Goal: Find contact information: Find contact information

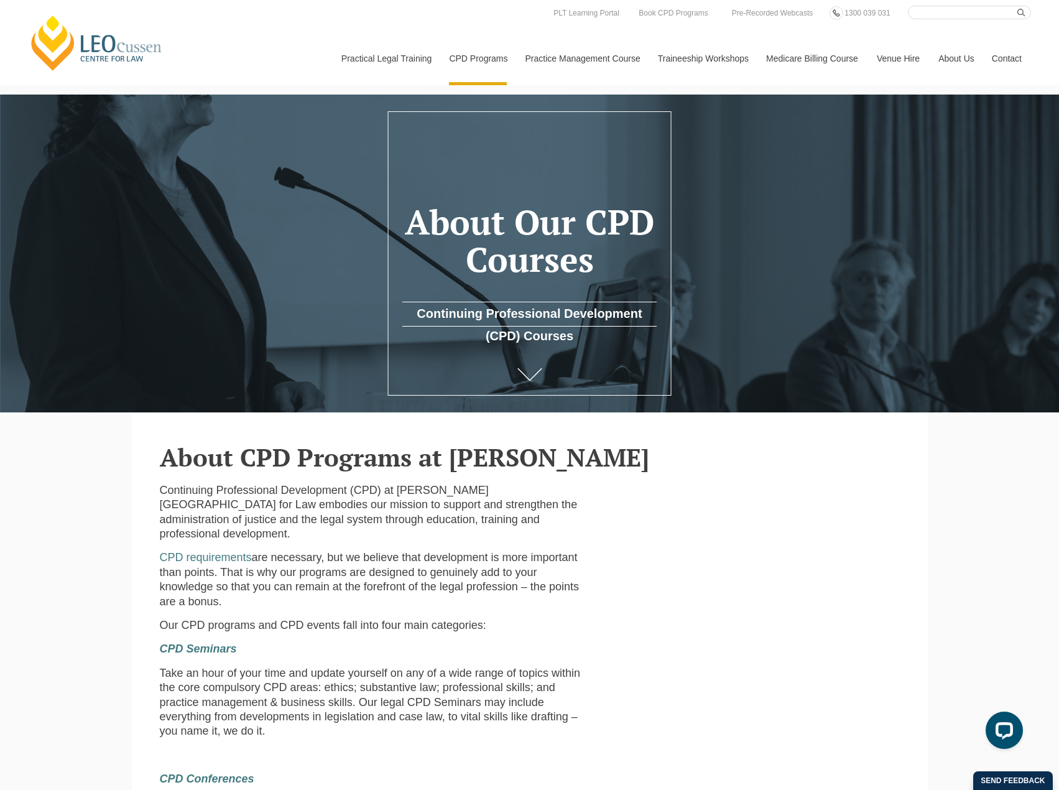
click at [1005, 55] on link "Contact" at bounding box center [1007, 59] width 49 height 54
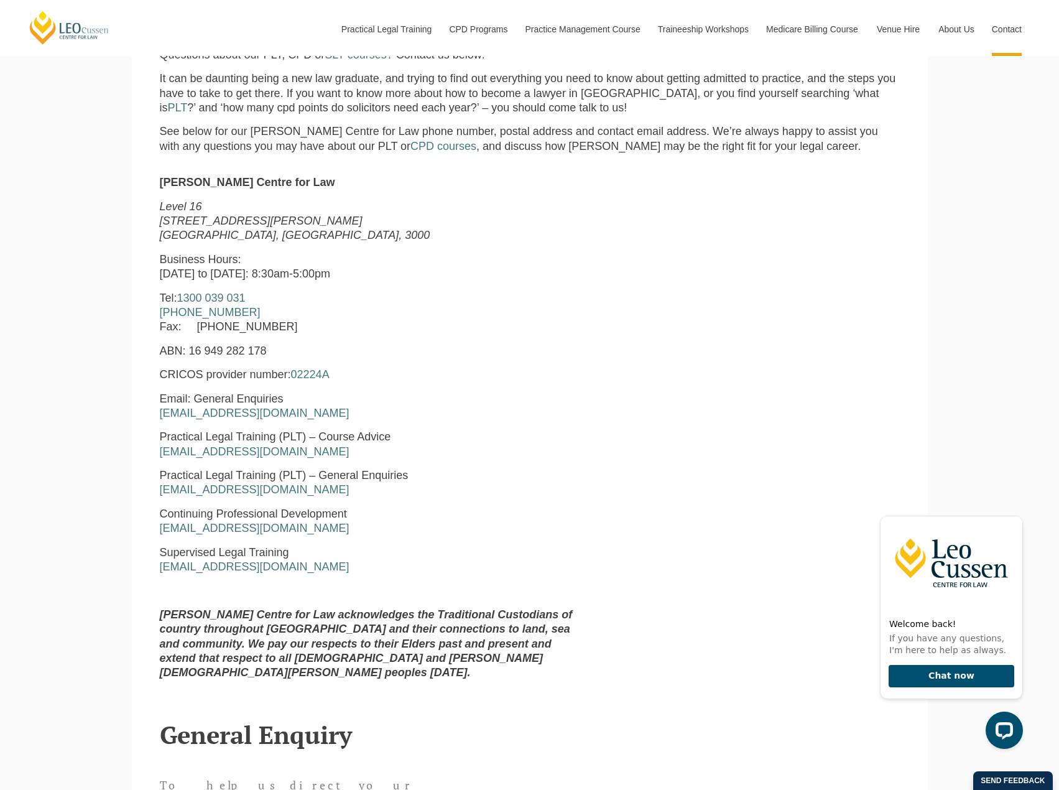
click at [729, 368] on div "[PERSON_NAME] Centre for Law [STREET_ADDRESS][PERSON_NAME] Business Hours: [DAT…" at bounding box center [530, 432] width 759 height 514
